Goal: Task Accomplishment & Management: Use online tool/utility

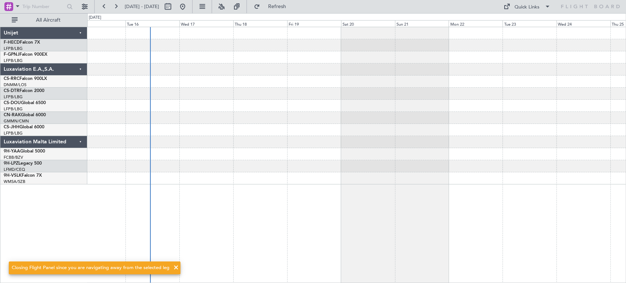
click at [278, 84] on div at bounding box center [356, 82] width 538 height 12
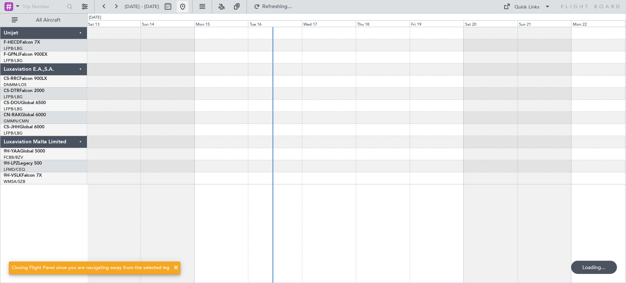
click at [189, 4] on button at bounding box center [183, 7] width 12 height 12
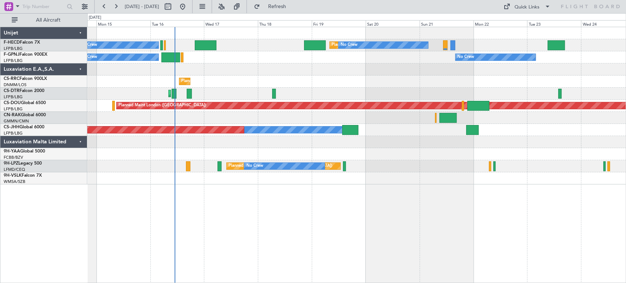
click at [118, 93] on div "Planned Maint Sofia [GEOGRAPHIC_DATA] ([GEOGRAPHIC_DATA])" at bounding box center [356, 94] width 538 height 12
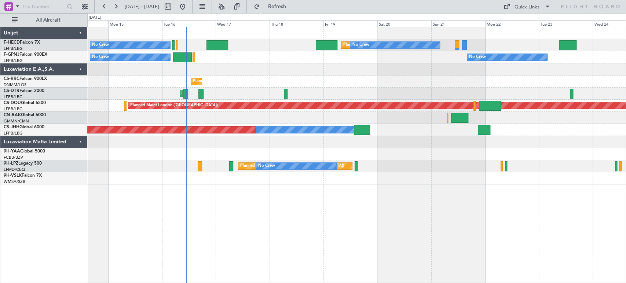
click at [186, 81] on div "Planned Maint [GEOGRAPHIC_DATA] ([GEOGRAPHIC_DATA])" at bounding box center [356, 82] width 538 height 12
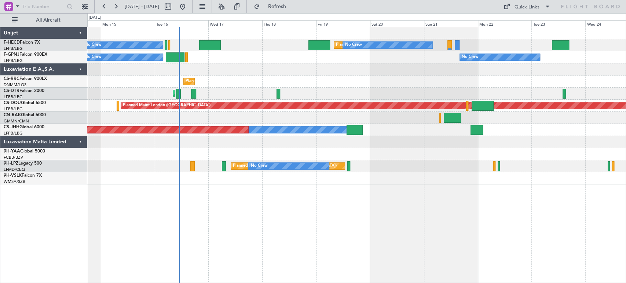
click at [176, 81] on div "Planned Maint [GEOGRAPHIC_DATA] ([GEOGRAPHIC_DATA])" at bounding box center [356, 82] width 538 height 12
click at [184, 73] on div at bounding box center [356, 69] width 538 height 12
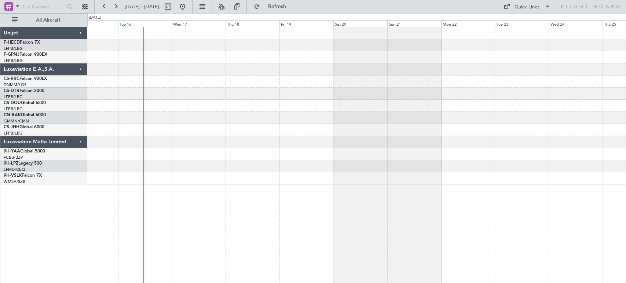
click at [193, 6] on fb-range-datepicker "[DATE] - [DATE]" at bounding box center [143, 6] width 98 height 13
click at [189, 7] on button at bounding box center [183, 7] width 12 height 12
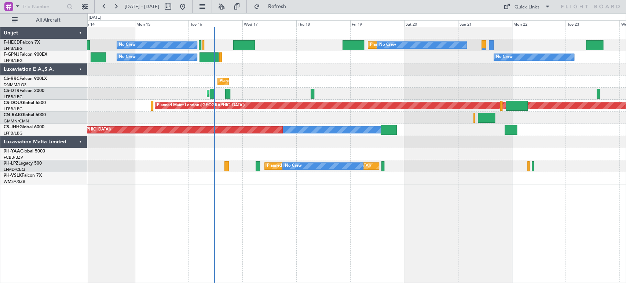
click at [228, 85] on div "Planned Maint [GEOGRAPHIC_DATA] ([GEOGRAPHIC_DATA])" at bounding box center [356, 82] width 538 height 12
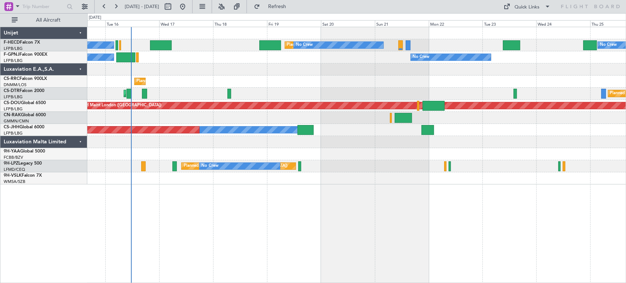
click at [153, 74] on div at bounding box center [356, 69] width 538 height 12
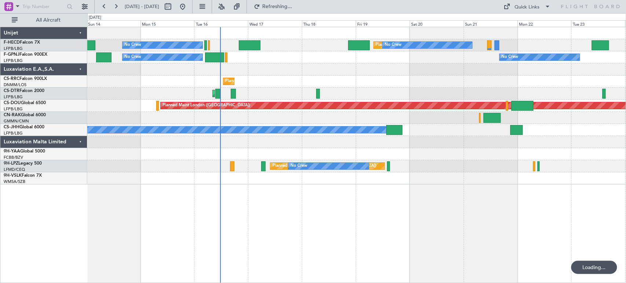
click at [280, 63] on div at bounding box center [356, 69] width 538 height 12
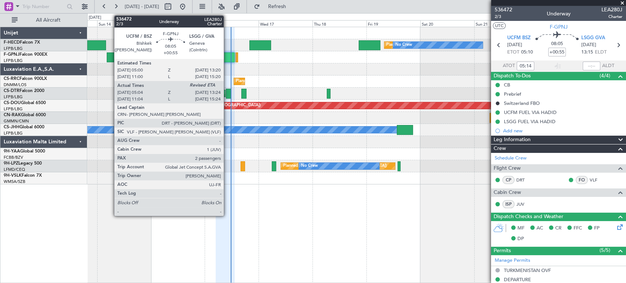
click at [227, 56] on div at bounding box center [225, 57] width 19 height 10
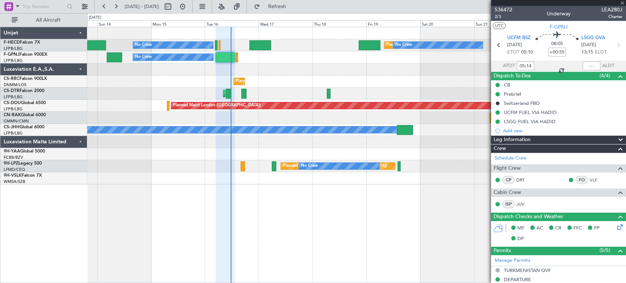
click at [227, 56] on div at bounding box center [225, 57] width 19 height 10
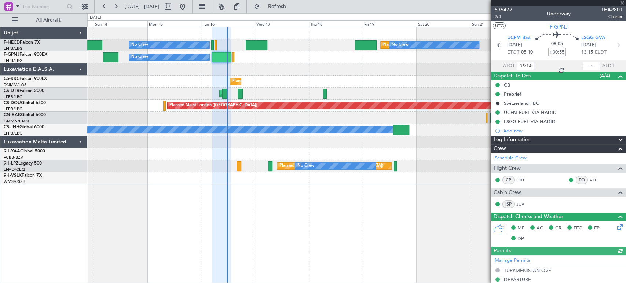
click at [441, 78] on div "No Crew Planned Maint [GEOGRAPHIC_DATA] ([GEOGRAPHIC_DATA]) No Crew No Crew No …" at bounding box center [356, 105] width 538 height 157
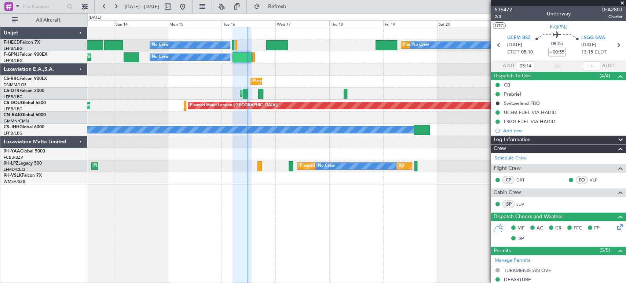
click at [285, 62] on div "No Crew No Crew AOG Maint [GEOGRAPHIC_DATA] ([GEOGRAPHIC_DATA])" at bounding box center [356, 57] width 538 height 12
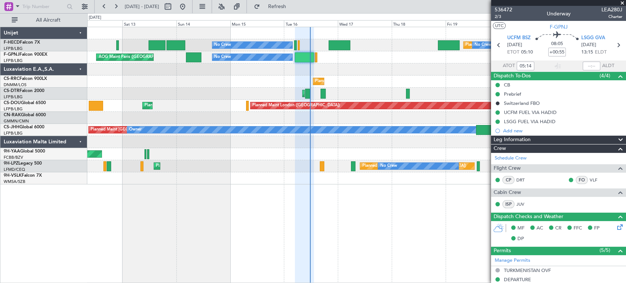
click at [365, 91] on div "Planned Maint Sofia AOG Maint Sofia" at bounding box center [356, 94] width 538 height 12
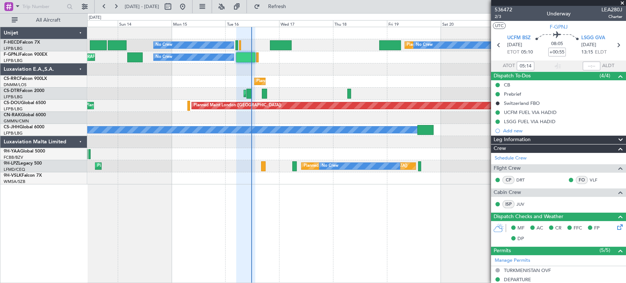
click at [340, 78] on div "Planned Maint [GEOGRAPHIC_DATA] ([GEOGRAPHIC_DATA])" at bounding box center [356, 82] width 538 height 12
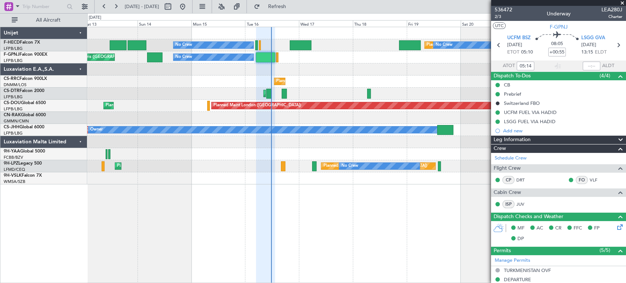
click at [360, 81] on div "Planned Maint [GEOGRAPHIC_DATA] ([GEOGRAPHIC_DATA]) Planned Maint [GEOGRAPHIC_D…" at bounding box center [356, 82] width 538 height 12
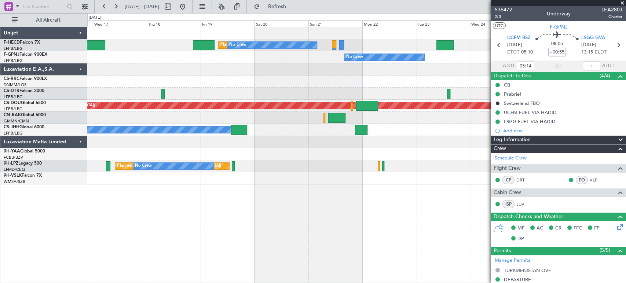
click at [138, 143] on div "Planned Maint [GEOGRAPHIC_DATA] ([GEOGRAPHIC_DATA]) No Crew No Crew No Crew No …" at bounding box center [356, 105] width 538 height 157
click at [267, 125] on div "Planned Maint [GEOGRAPHIC_DATA] ([GEOGRAPHIC_DATA]) No Crew No Crew No Crew No …" at bounding box center [356, 105] width 538 height 157
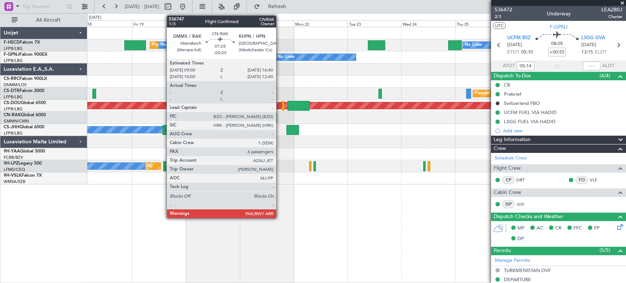
click at [260, 120] on div at bounding box center [268, 118] width 17 height 10
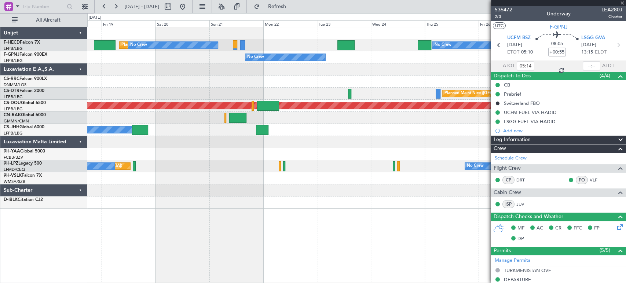
type input "-00:25"
type input "6"
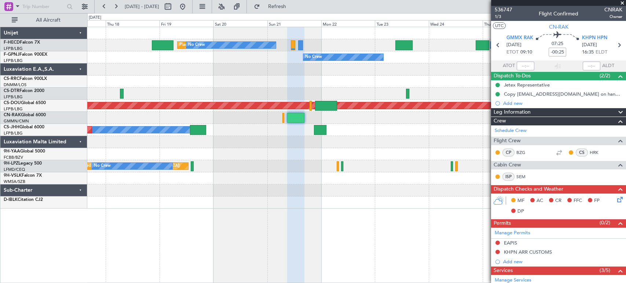
click at [273, 62] on div "No Crew No Crew" at bounding box center [356, 57] width 538 height 12
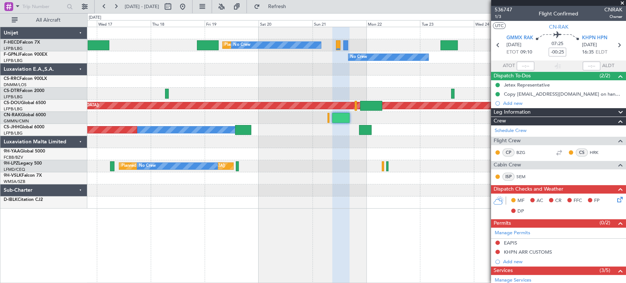
click at [282, 74] on div at bounding box center [356, 69] width 538 height 12
